Goal: Task Accomplishment & Management: Complete application form

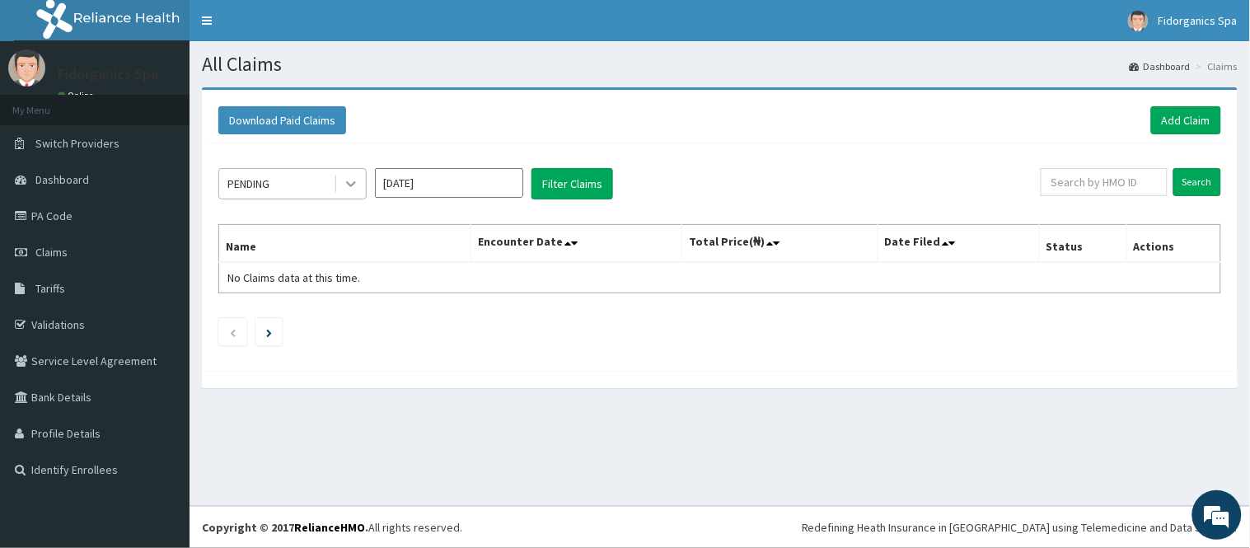
click at [350, 191] on icon at bounding box center [351, 184] width 16 height 16
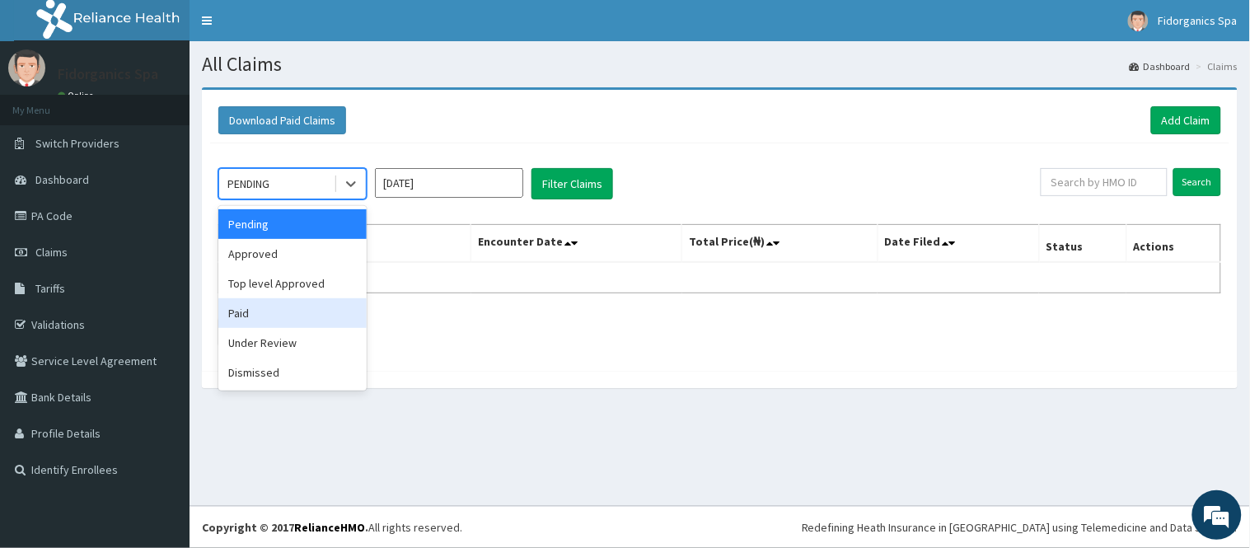
click at [246, 316] on div "Paid" at bounding box center [292, 313] width 148 height 30
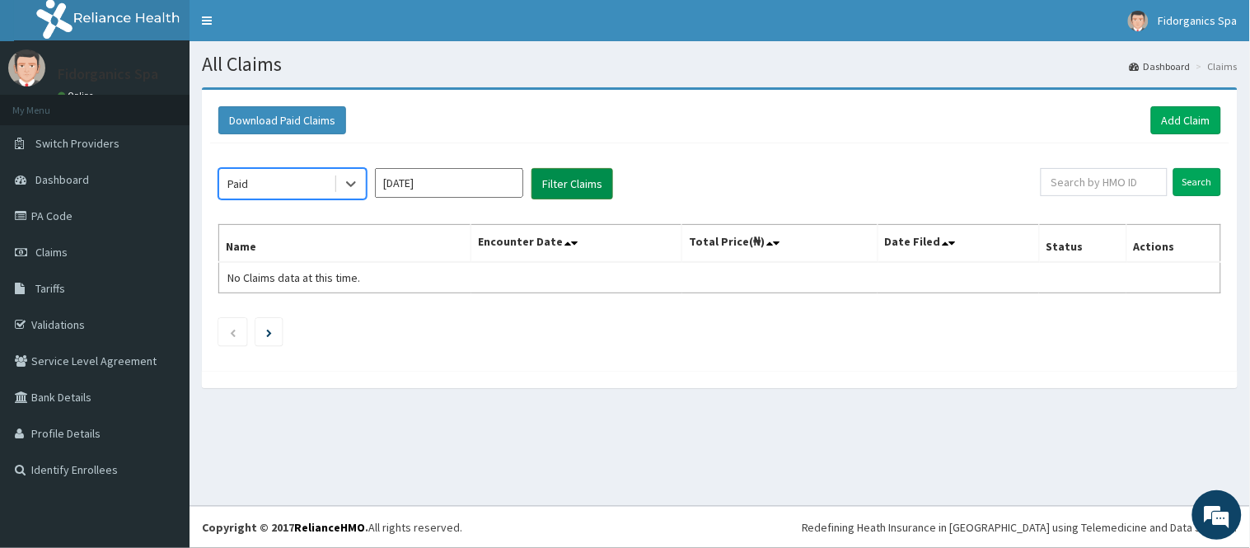
click at [564, 188] on button "Filter Claims" at bounding box center [572, 183] width 82 height 31
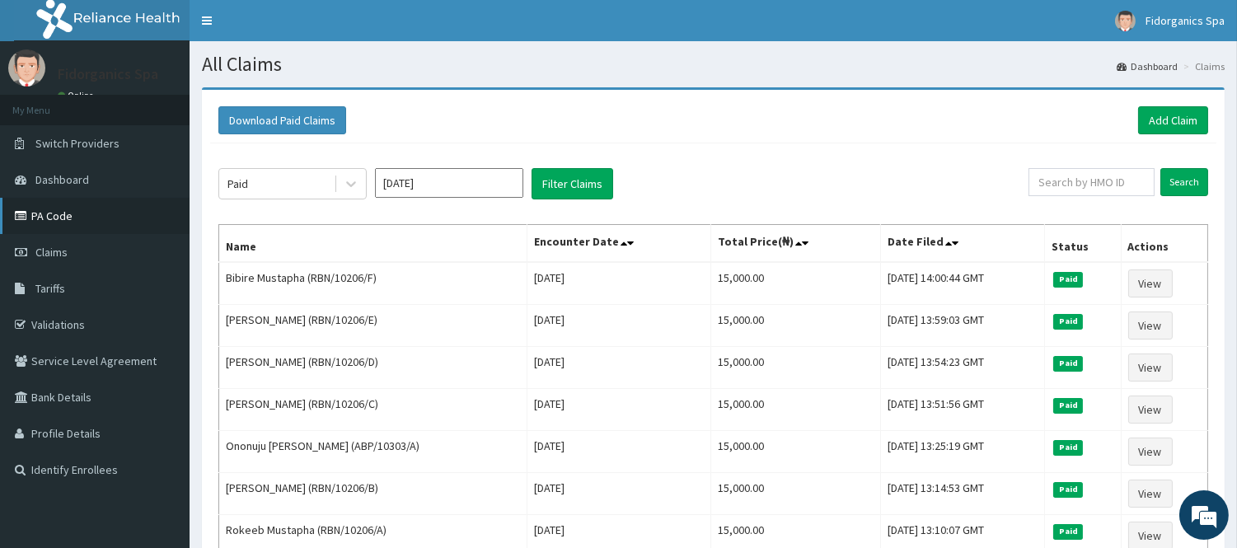
click at [80, 212] on link "PA Code" at bounding box center [95, 216] width 190 height 36
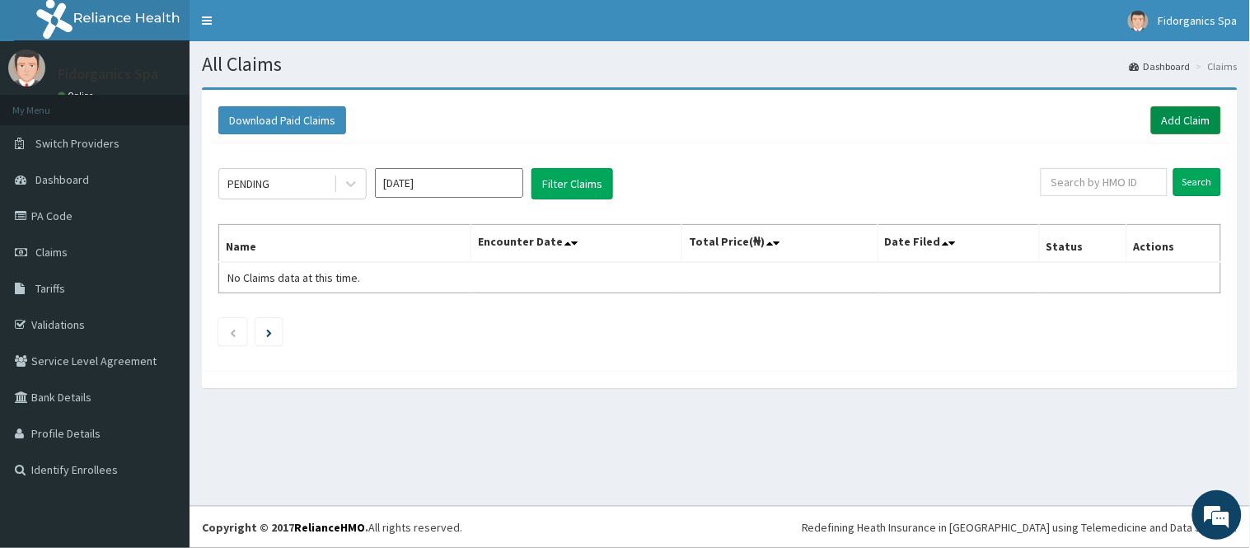
click at [1191, 119] on link "Add Claim" at bounding box center [1186, 120] width 70 height 28
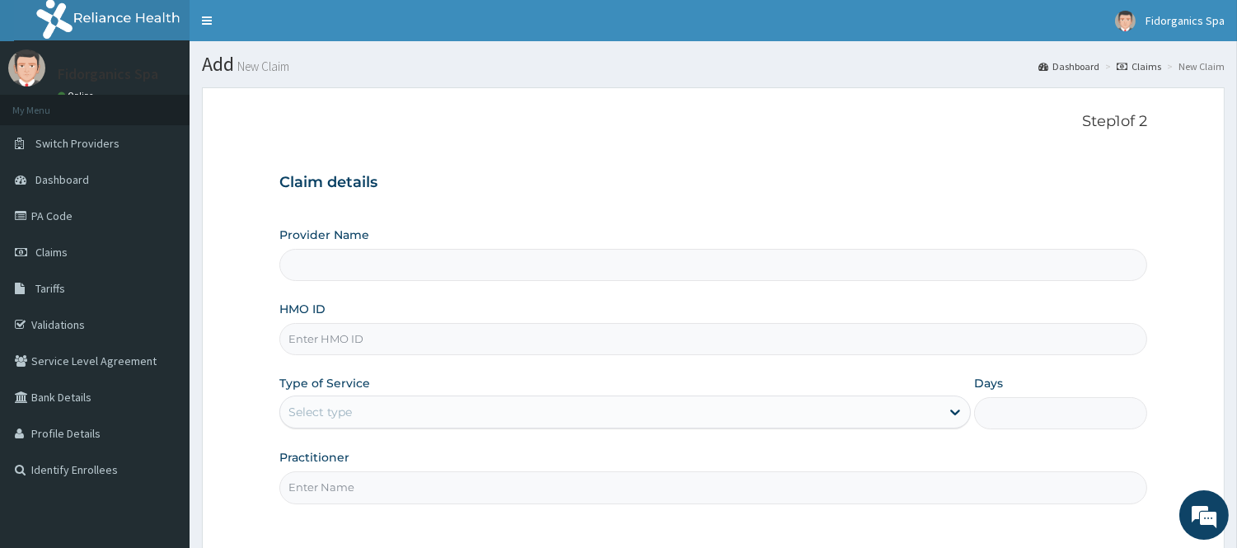
type input "Fidorganics Spa"
type input "1"
click at [470, 348] on input "HMO ID" at bounding box center [713, 339] width 868 height 32
type input "HBI/10017/B"
click at [102, 204] on link "PA Code" at bounding box center [95, 216] width 190 height 36
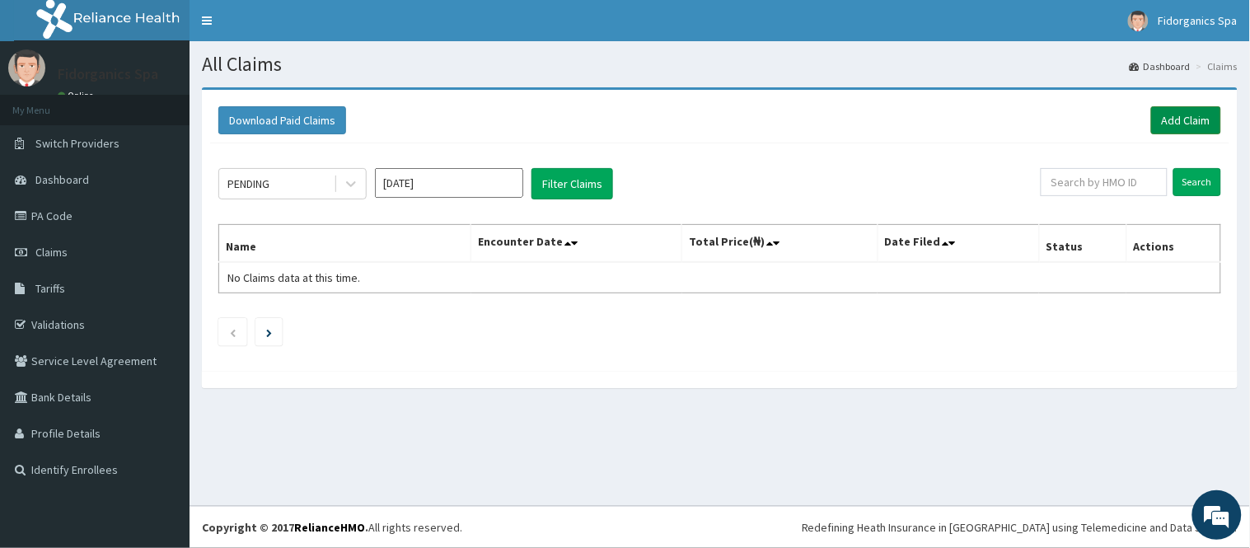
click at [1197, 118] on link "Add Claim" at bounding box center [1186, 120] width 70 height 28
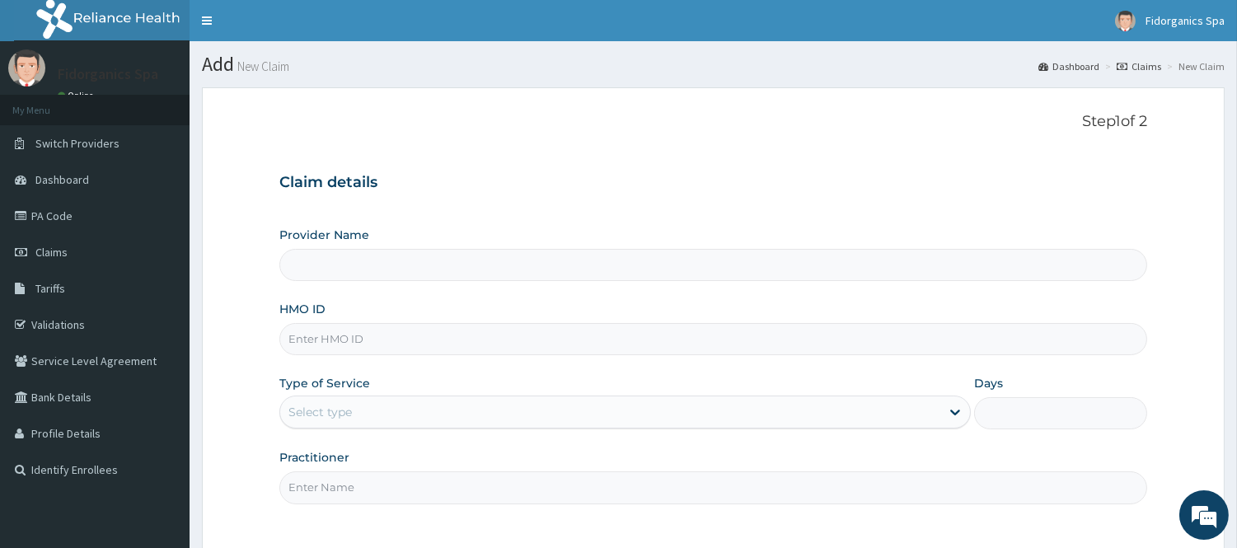
click at [366, 338] on input "HMO ID" at bounding box center [713, 339] width 868 height 32
type input "Fidorganics Spa"
type input "1"
type input "HBI/10017/B"
click at [593, 491] on input "Practitioner" at bounding box center [713, 487] width 868 height 32
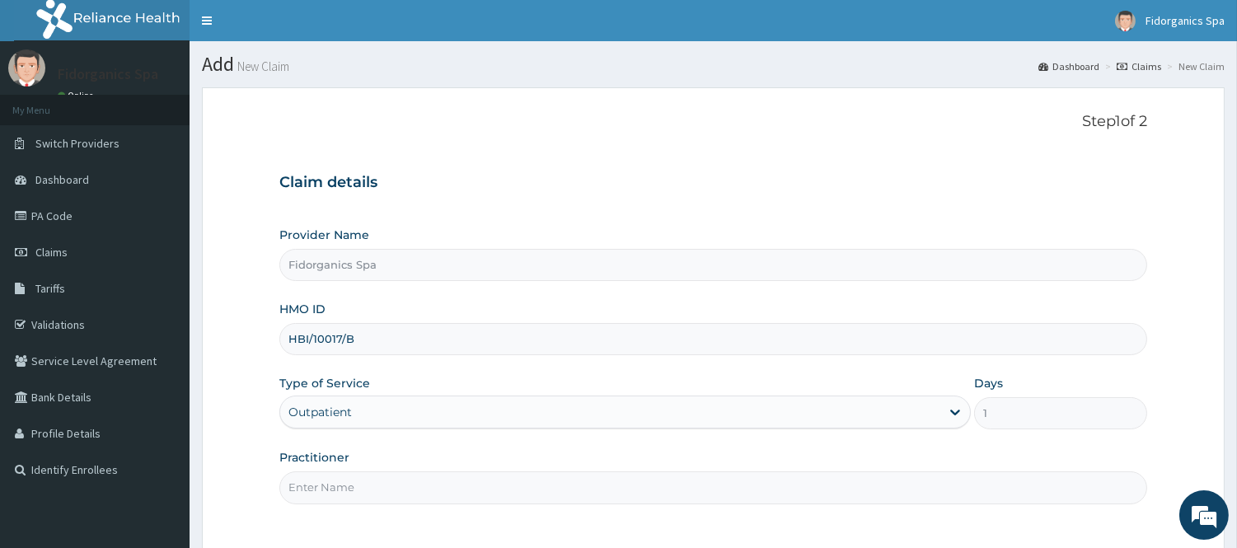
type input "Amaka"
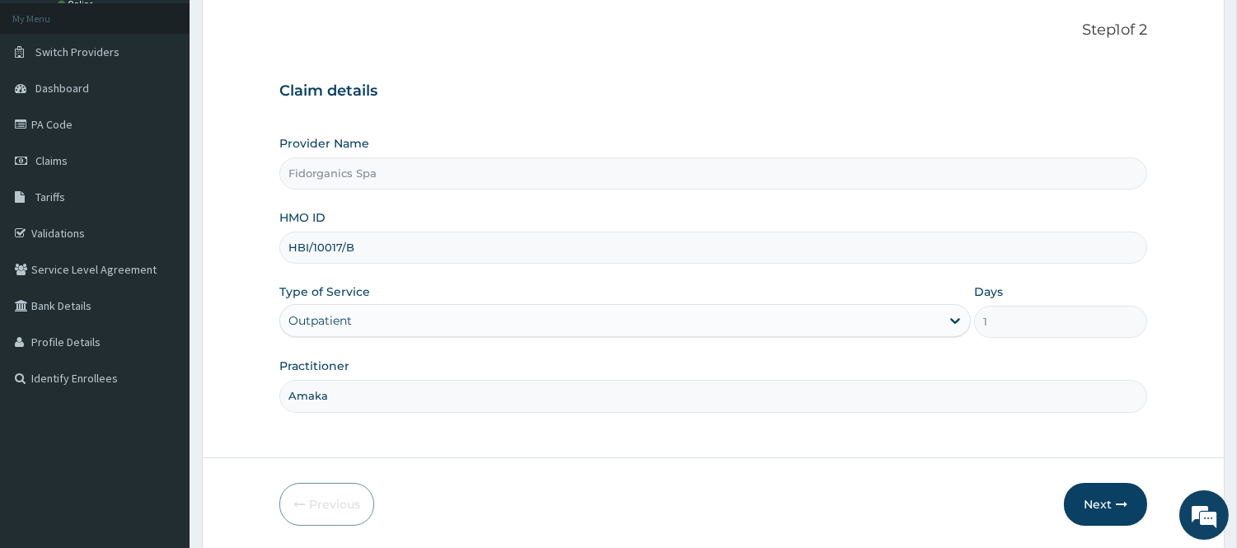
scroll to position [149, 0]
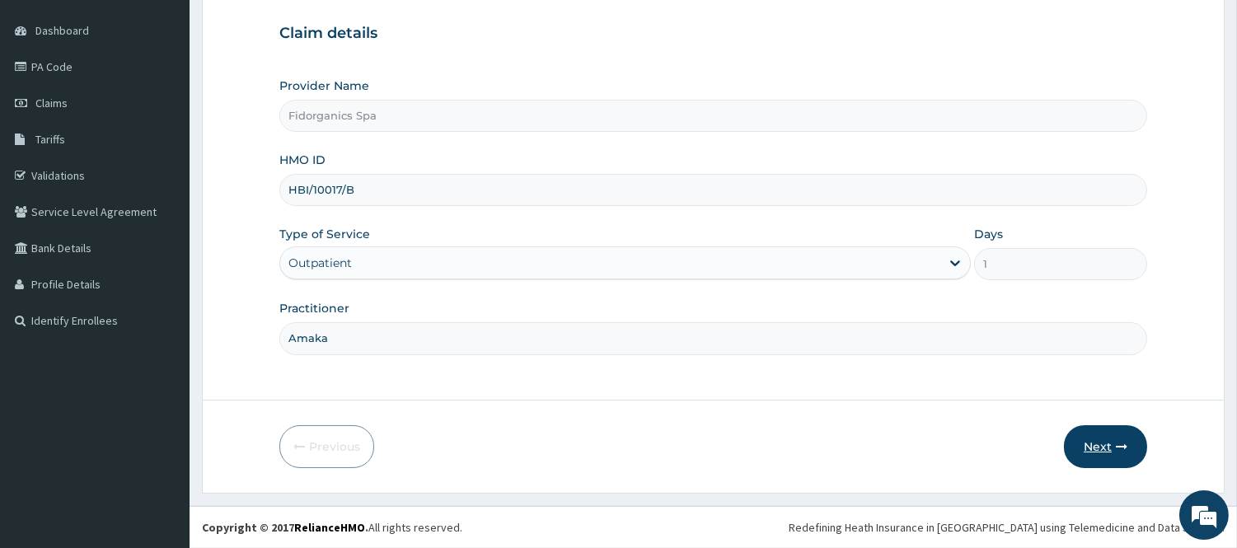
click at [1117, 442] on icon "button" at bounding box center [1122, 447] width 12 height 12
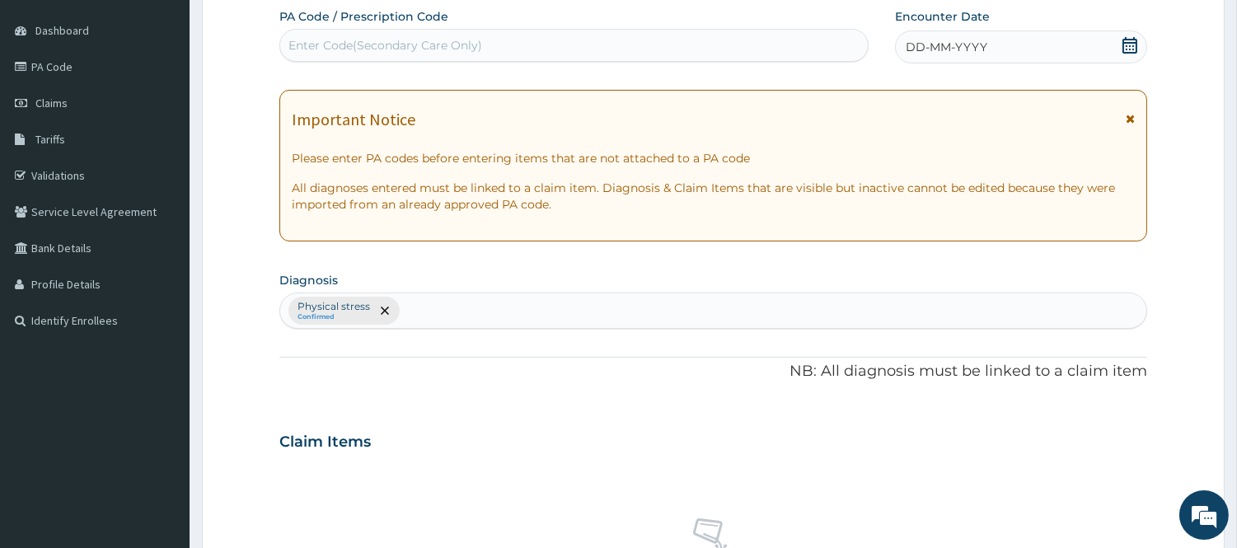
click at [498, 41] on div "Enter Code(Secondary Care Only)" at bounding box center [574, 45] width 588 height 26
paste input "PA/5A2269"
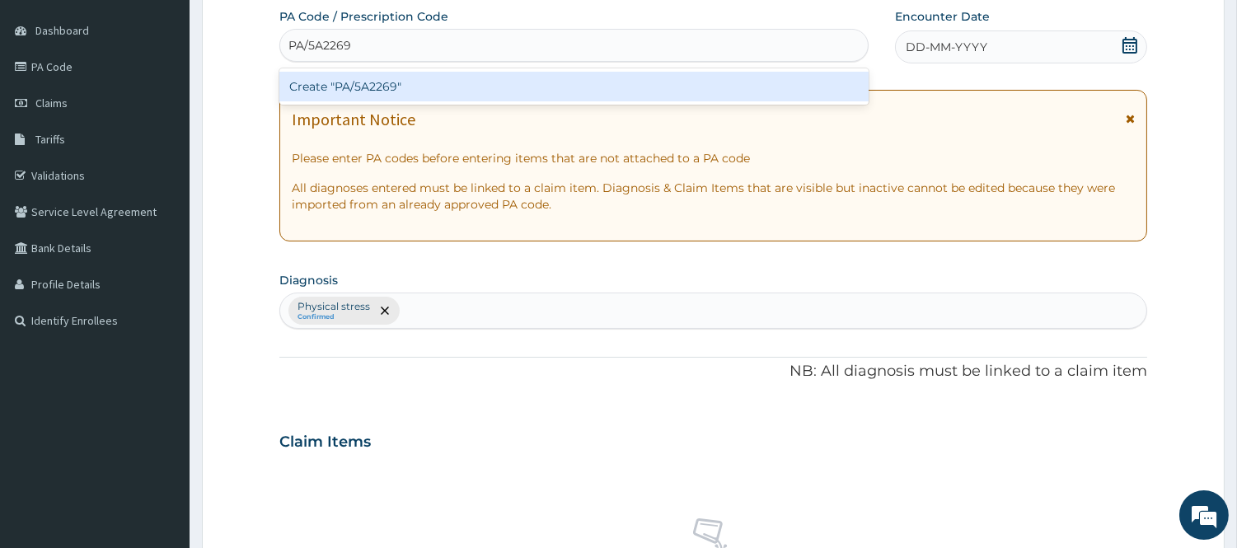
type input "PA/5A2269"
click at [376, 87] on div "Create "PA/5A2269"" at bounding box center [573, 87] width 589 height 30
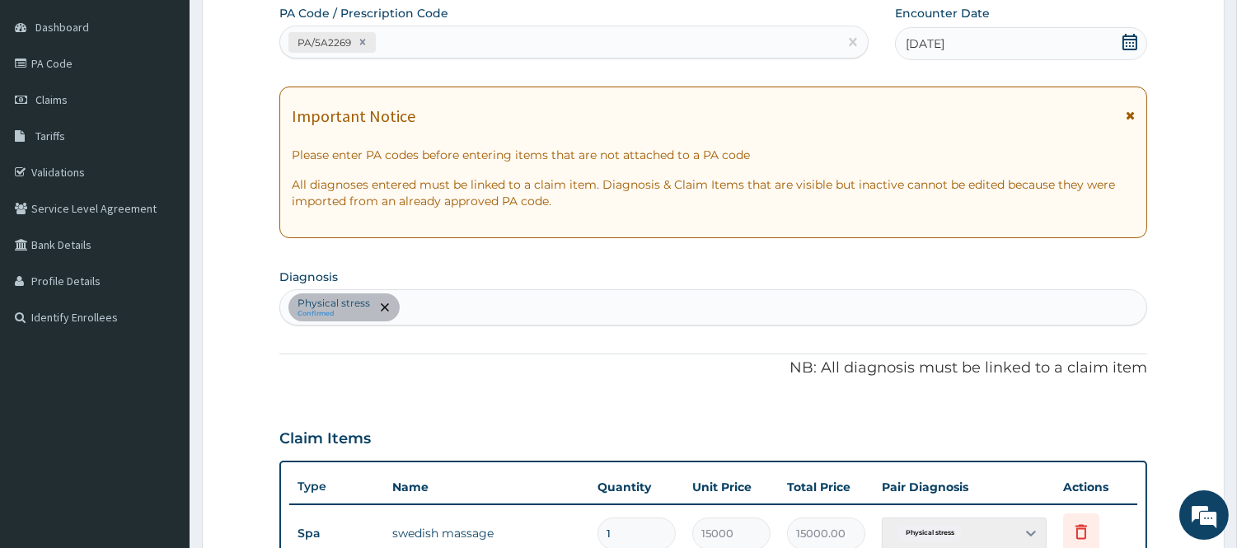
scroll to position [560, 0]
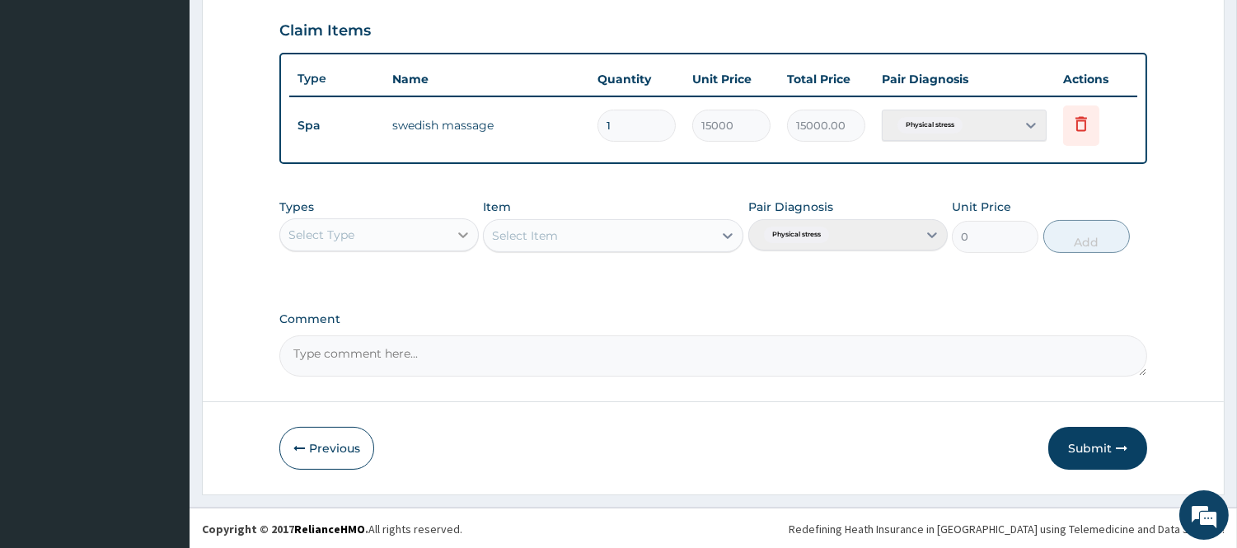
click at [466, 235] on icon at bounding box center [463, 235] width 16 height 16
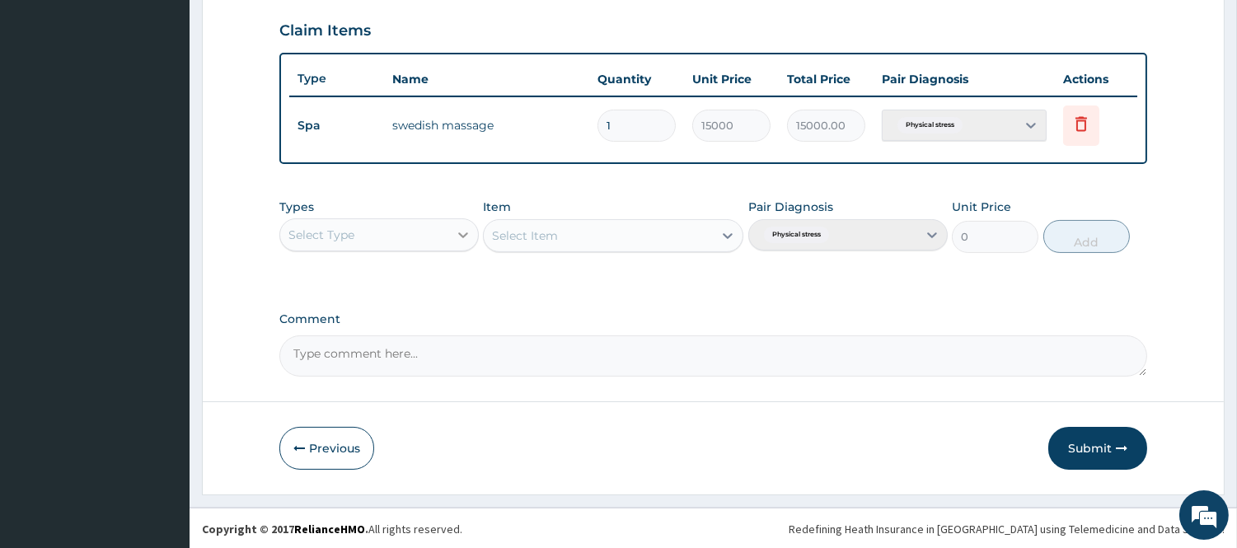
click at [466, 233] on icon at bounding box center [463, 235] width 16 height 16
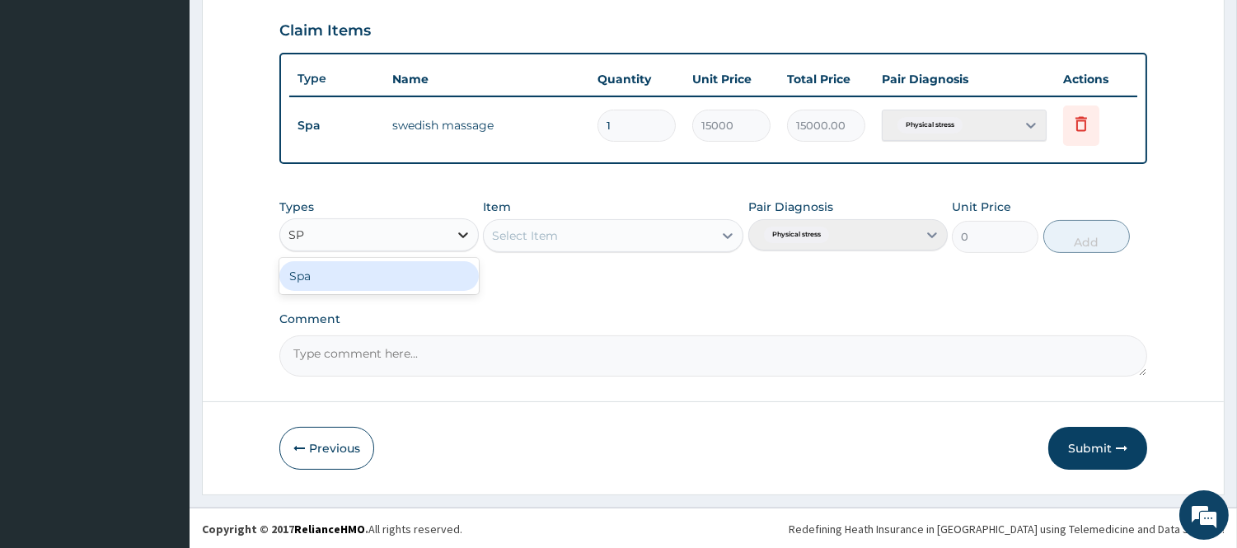
type input "SPA"
click at [391, 274] on div "Spa" at bounding box center [378, 276] width 199 height 30
click at [728, 239] on icon at bounding box center [727, 235] width 16 height 16
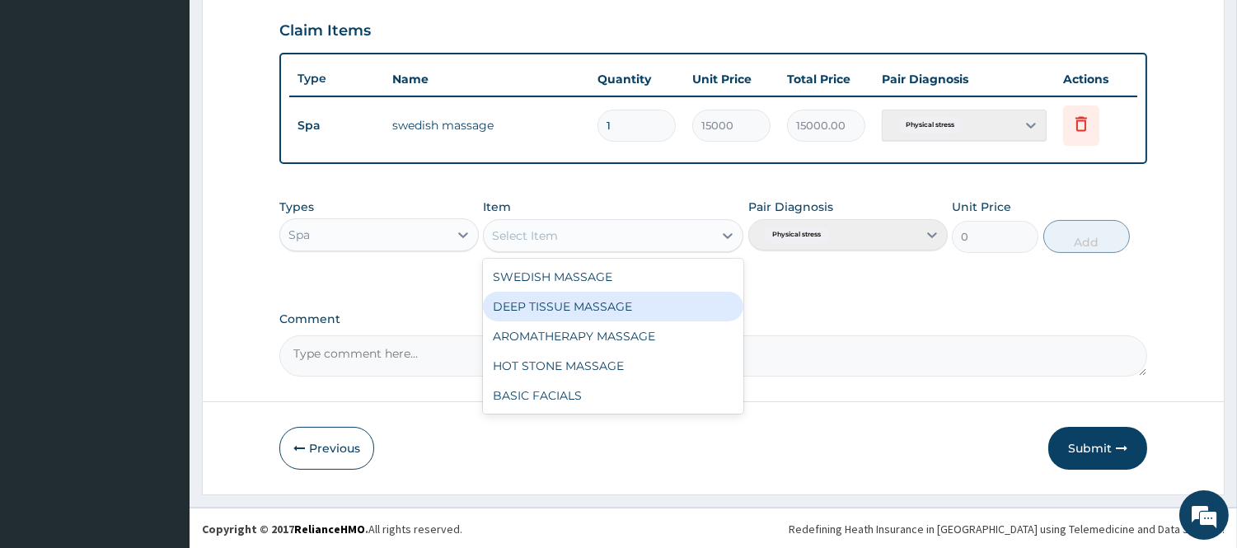
click at [639, 309] on div "DEEP TISSUE MASSAGE" at bounding box center [613, 307] width 260 height 30
type input "15000"
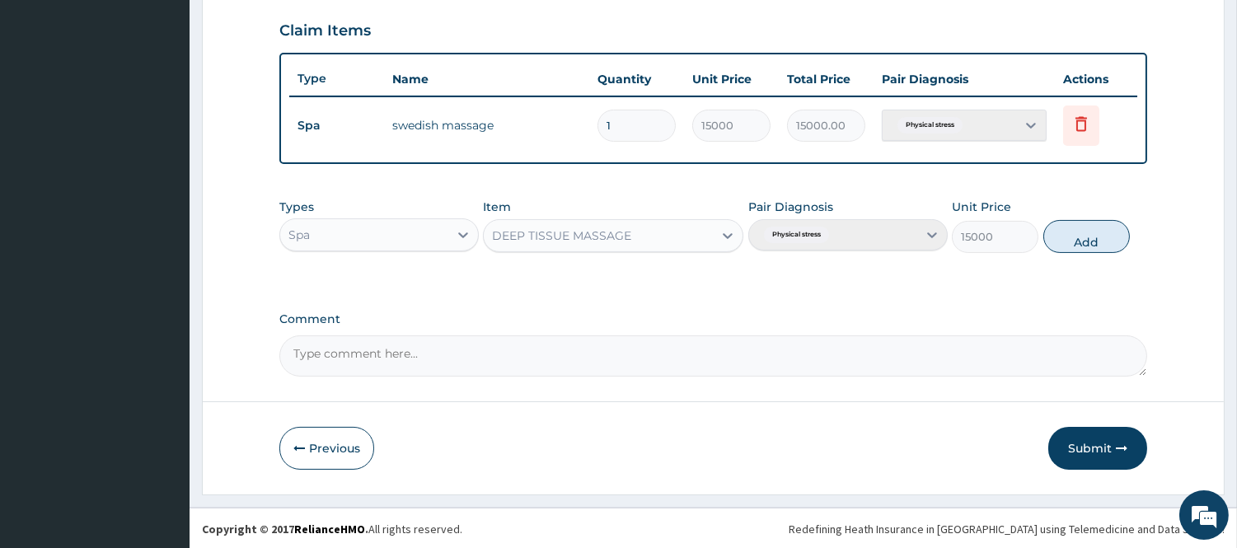
click at [1102, 447] on button "Submit" at bounding box center [1097, 448] width 99 height 43
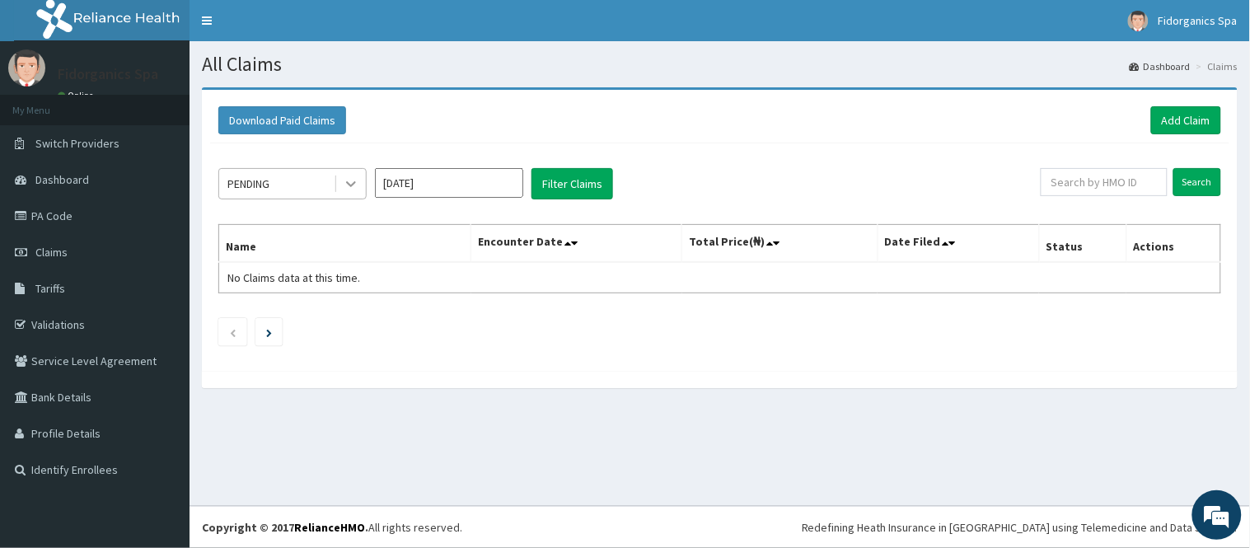
click at [357, 190] on icon at bounding box center [351, 184] width 16 height 16
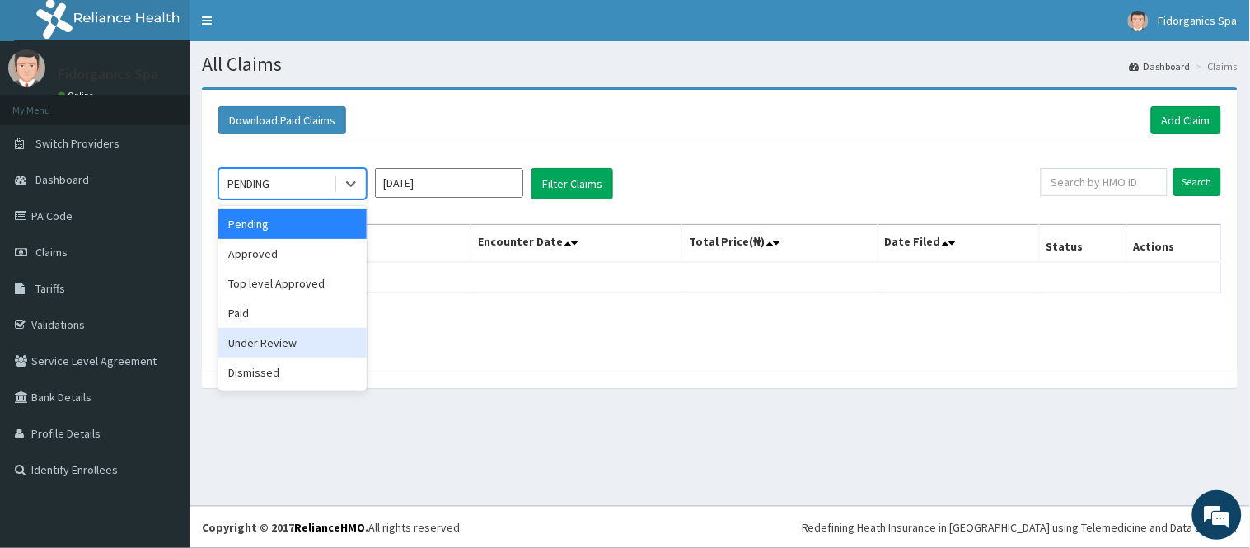
click at [257, 349] on div "Under Review" at bounding box center [292, 343] width 148 height 30
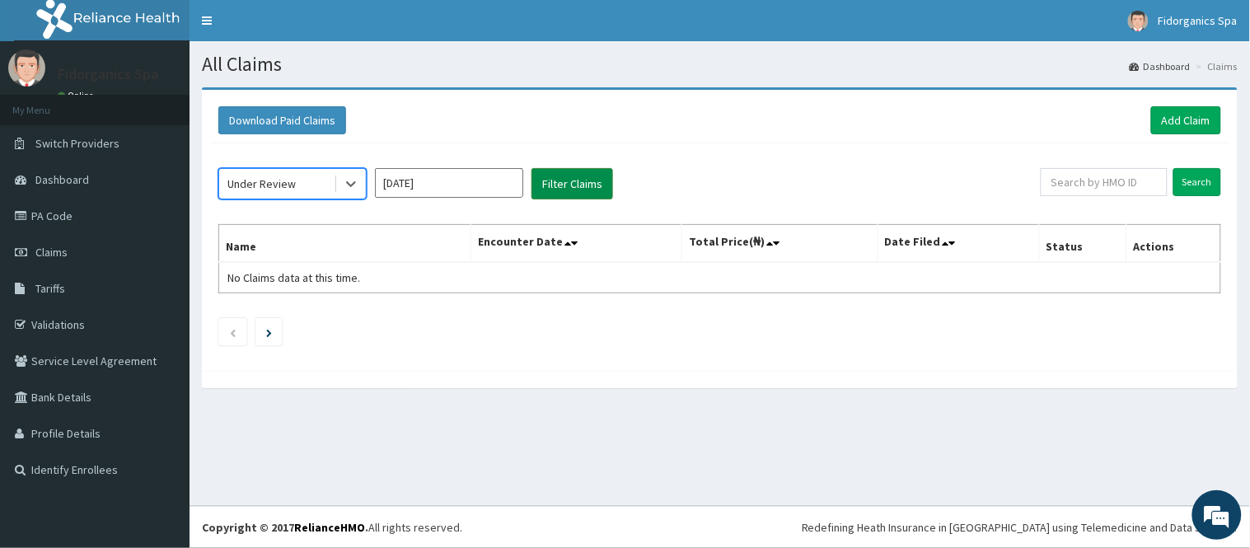
click at [577, 192] on button "Filter Claims" at bounding box center [572, 183] width 82 height 31
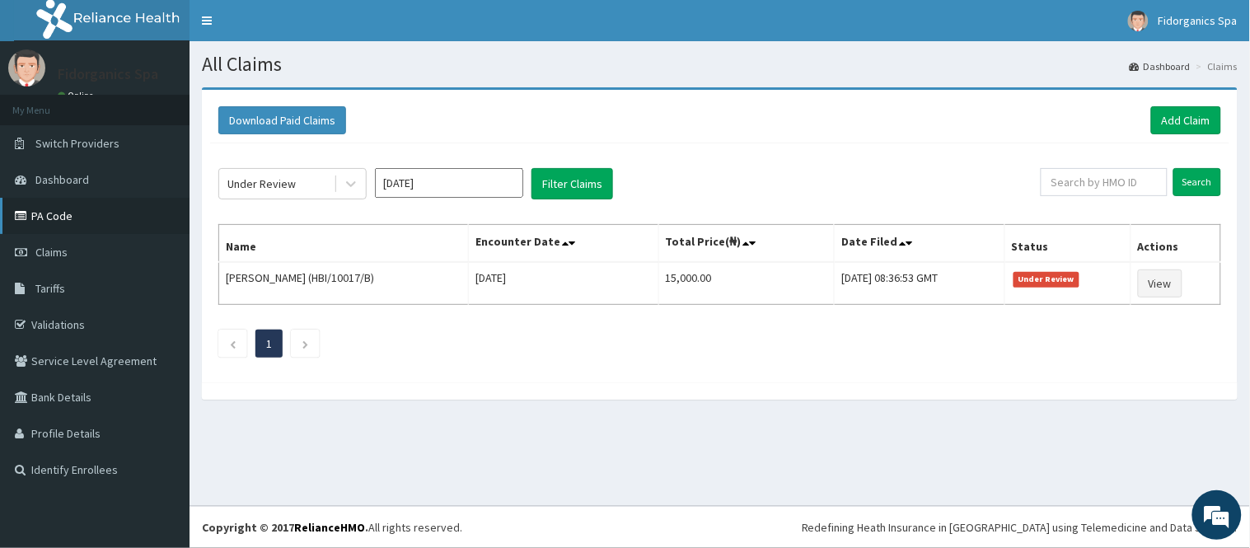
click at [56, 213] on link "PA Code" at bounding box center [95, 216] width 190 height 36
